Goal: Information Seeking & Learning: Learn about a topic

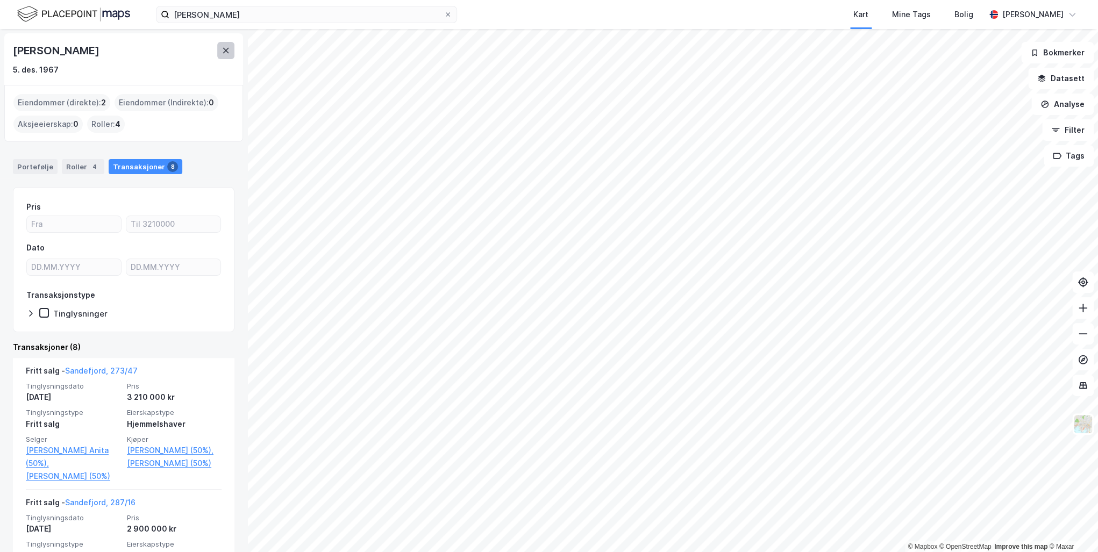
click at [222, 54] on icon at bounding box center [225, 50] width 9 height 9
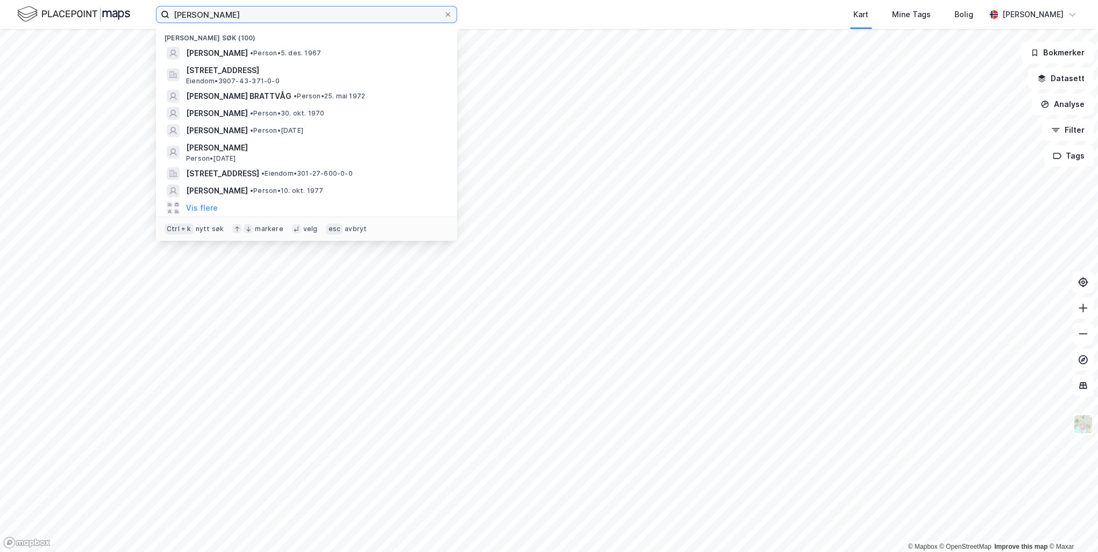
drag, startPoint x: 232, startPoint y: 13, endPoint x: 153, endPoint y: 10, distance: 79.1
click at [153, 10] on div "[PERSON_NAME] [PERSON_NAME] søk (100) [PERSON_NAME] • Person • [DATE] [STREET_A…" at bounding box center [549, 14] width 1098 height 29
paste input "[PERSON_NAME]"
type input "[PERSON_NAME]"
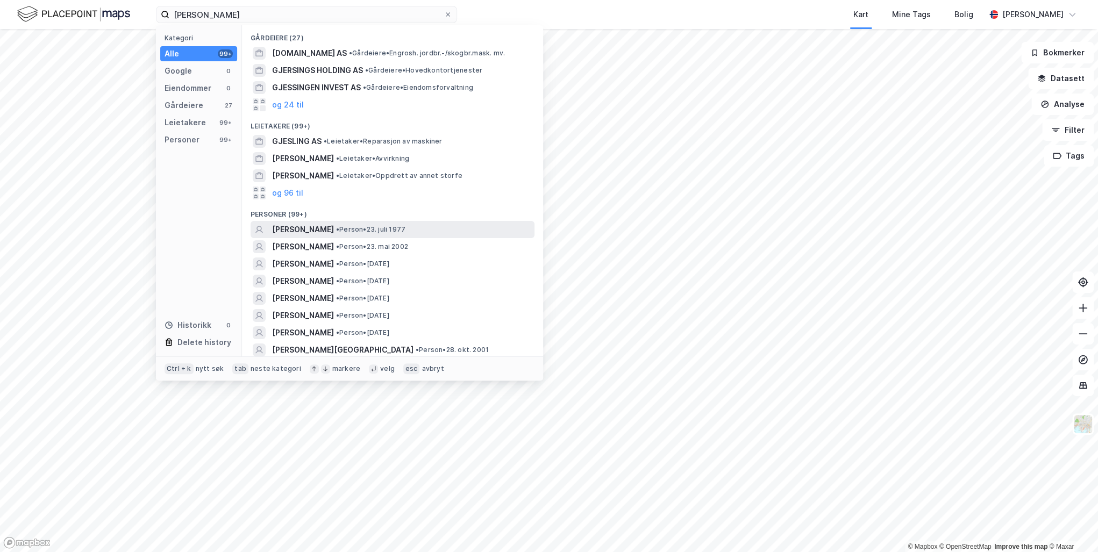
click at [334, 227] on span "[PERSON_NAME]" at bounding box center [303, 229] width 62 height 13
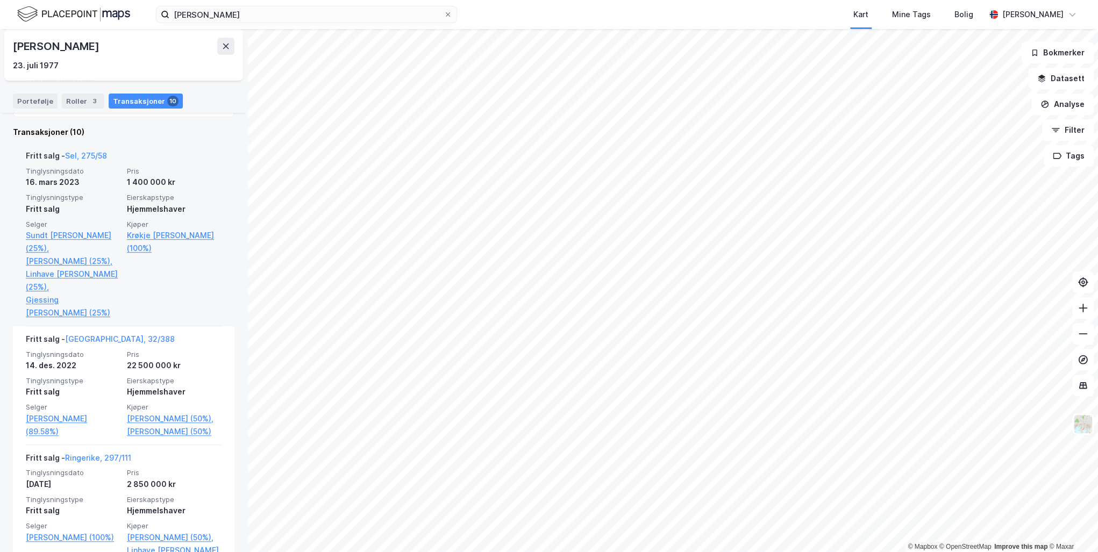
scroll to position [301, 0]
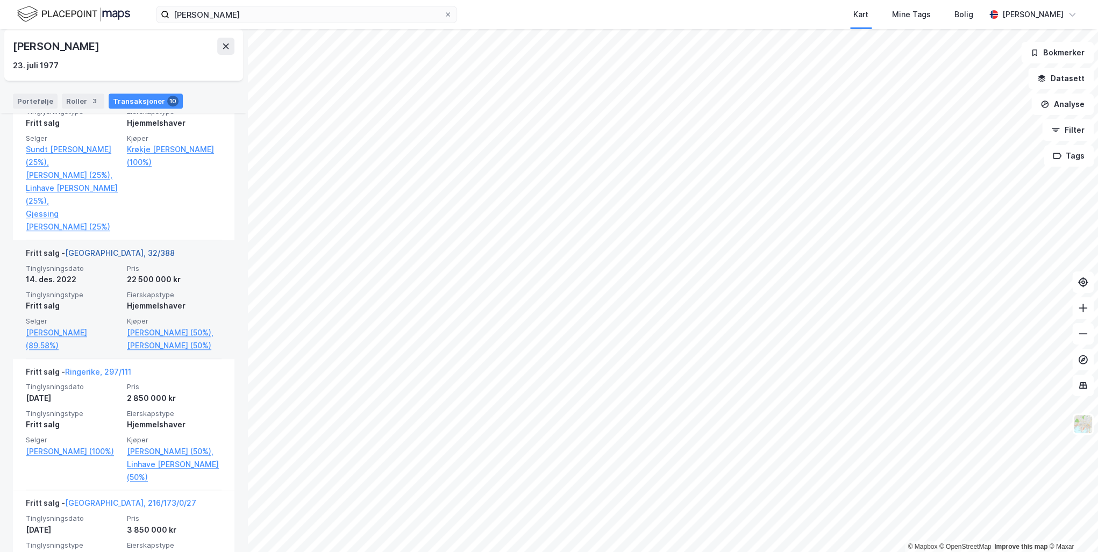
click at [99, 257] on link "[GEOGRAPHIC_DATA], 32/388" at bounding box center [120, 252] width 110 height 9
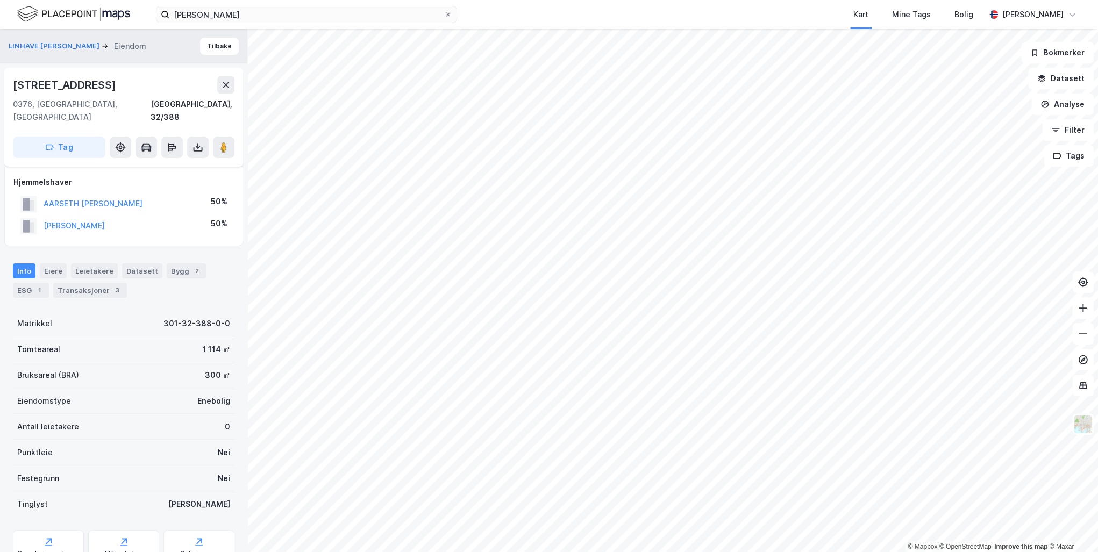
scroll to position [52, 0]
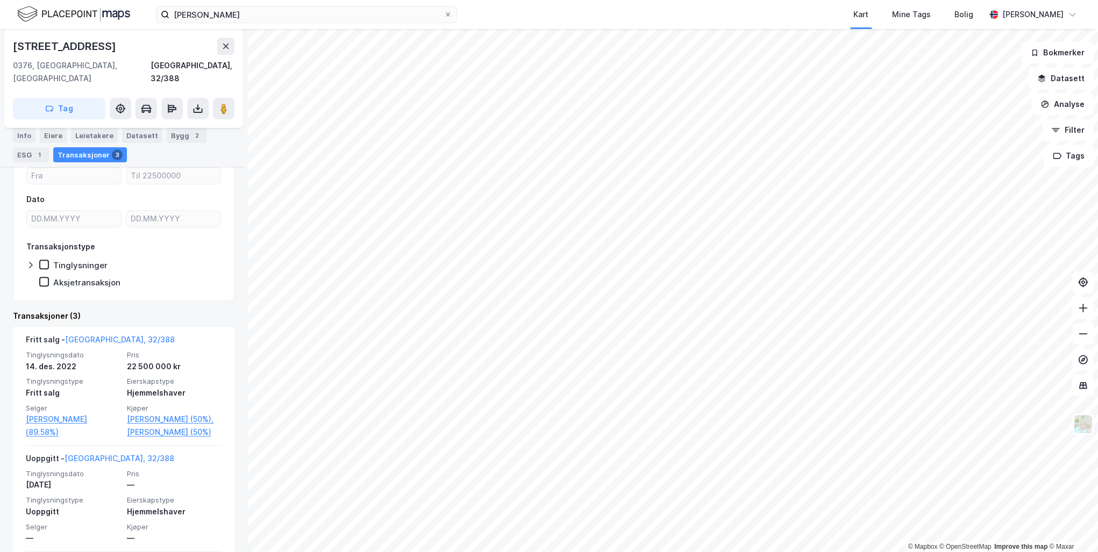
scroll to position [258, 0]
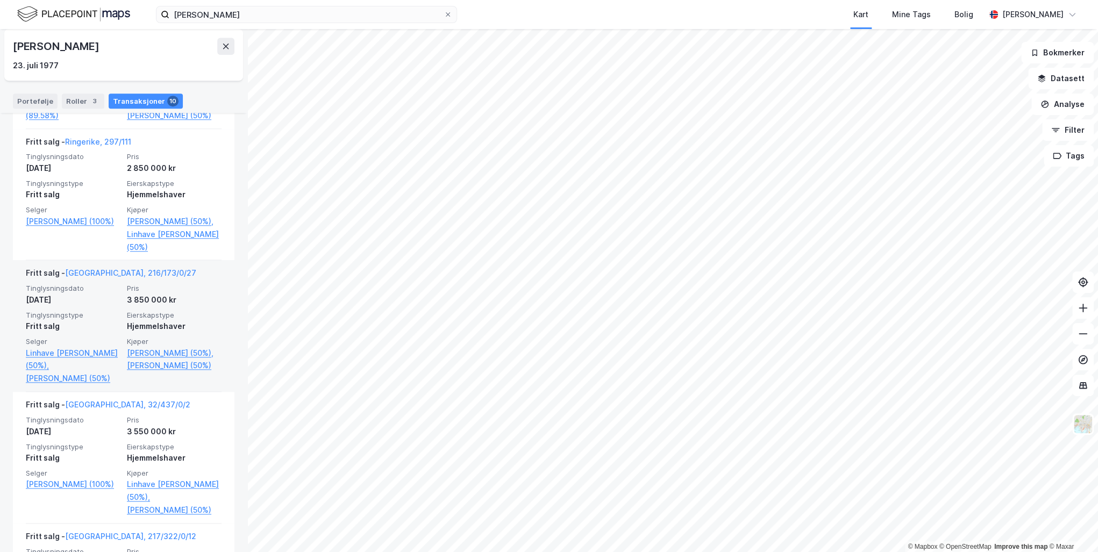
scroll to position [602, 0]
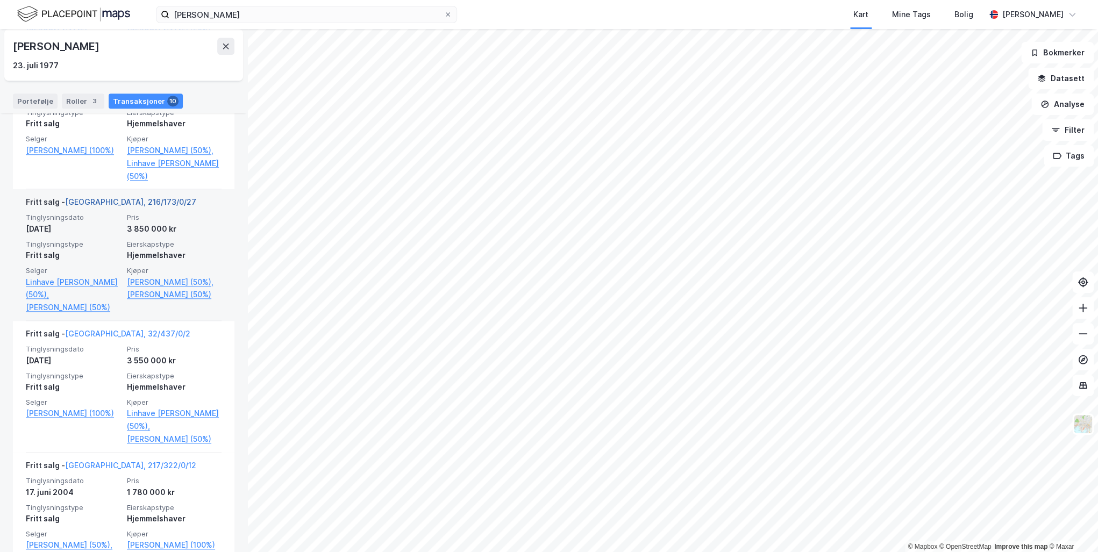
click at [84, 206] on link "[GEOGRAPHIC_DATA], 216/173/0/27" at bounding box center [130, 201] width 131 height 9
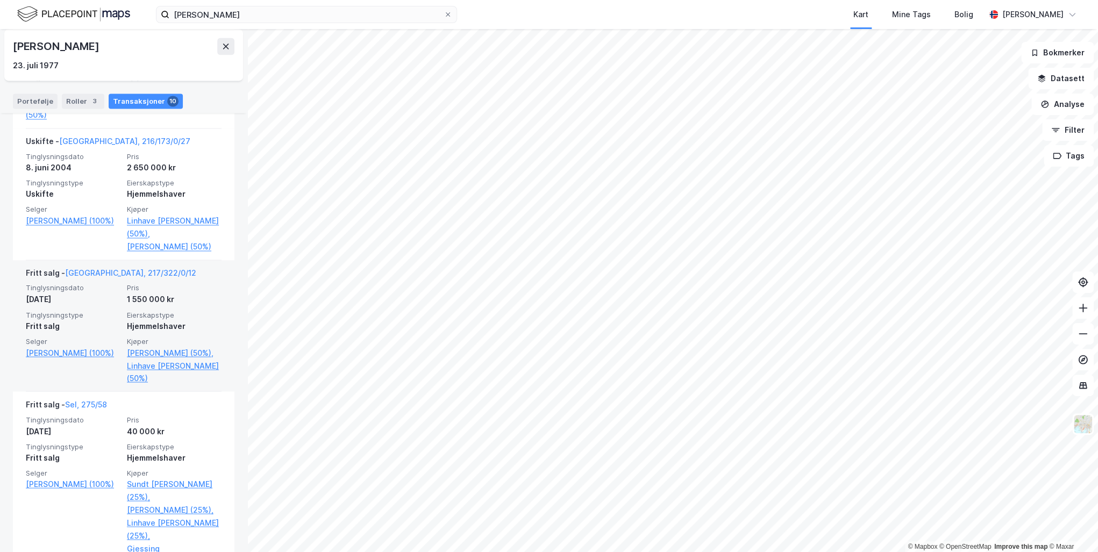
scroll to position [1064, 0]
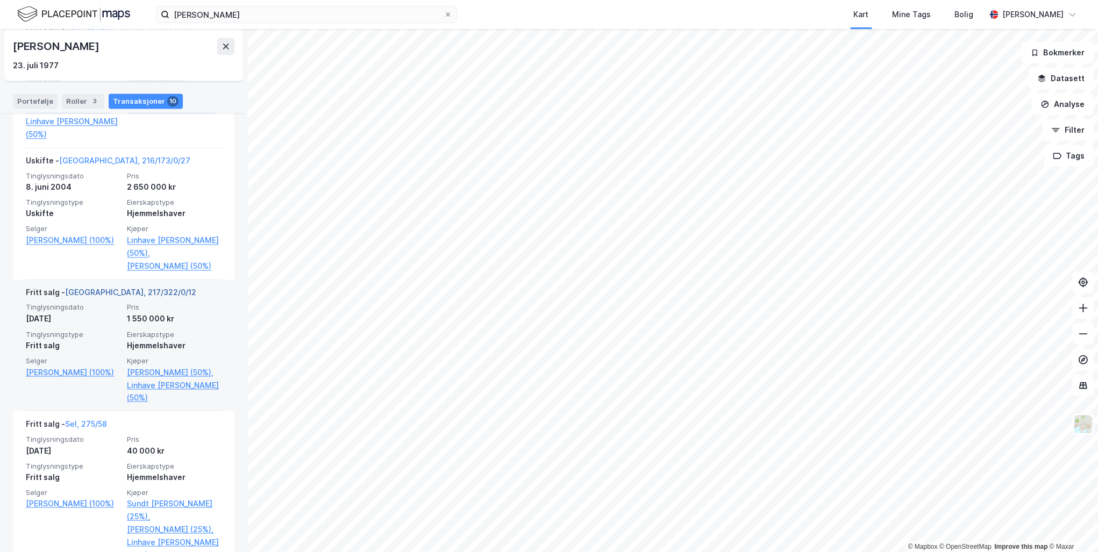
click at [104, 290] on link "[GEOGRAPHIC_DATA], 217/322/0/12" at bounding box center [130, 292] width 131 height 9
